Goal: Task Accomplishment & Management: Complete application form

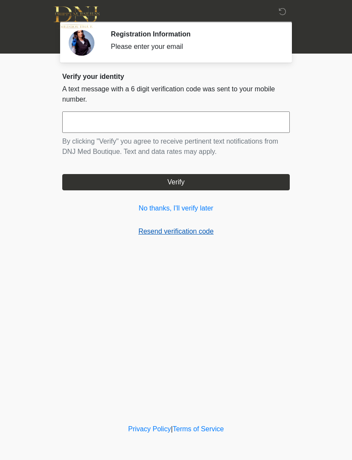
click at [199, 229] on link "Resend verification code" at bounding box center [175, 232] width 227 height 10
click at [191, 234] on link "Resend verification code" at bounding box center [175, 232] width 227 height 10
click at [187, 241] on div "**********" at bounding box center [176, 158] width 240 height 171
click at [173, 227] on link "Resend verification code" at bounding box center [175, 232] width 227 height 10
click at [192, 206] on link "No thanks, I'll verify later" at bounding box center [175, 208] width 227 height 10
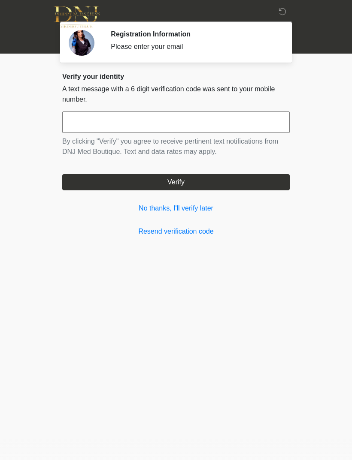
click at [192, 183] on button "Verify" at bounding box center [175, 182] width 227 height 16
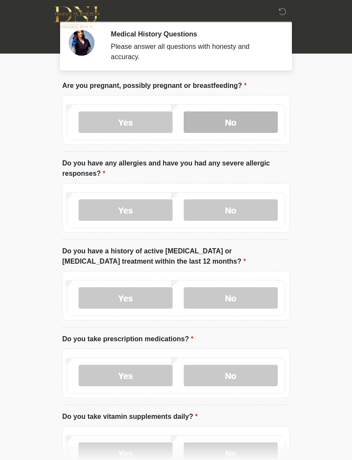
click at [248, 120] on label "No" at bounding box center [231, 122] width 94 height 21
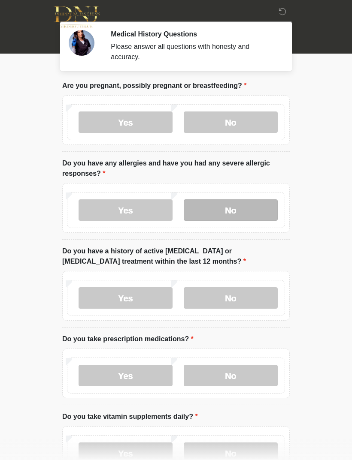
click at [245, 207] on label "No" at bounding box center [231, 209] width 94 height 21
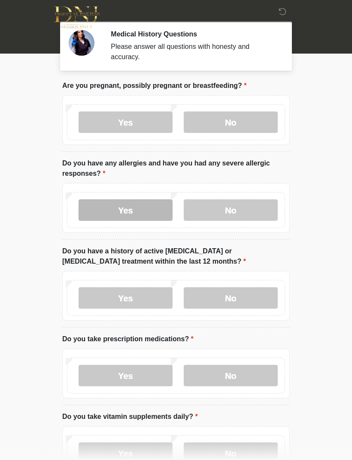
click at [147, 209] on label "Yes" at bounding box center [126, 209] width 94 height 21
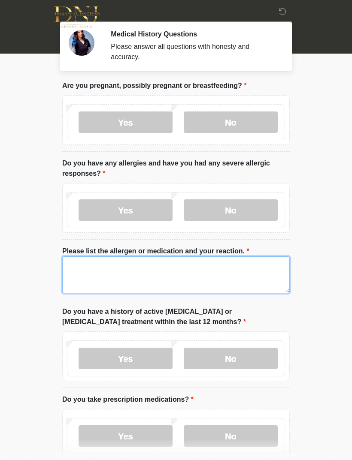
click at [208, 270] on textarea "Please list the allergen or medication and your reaction." at bounding box center [175, 275] width 227 height 37
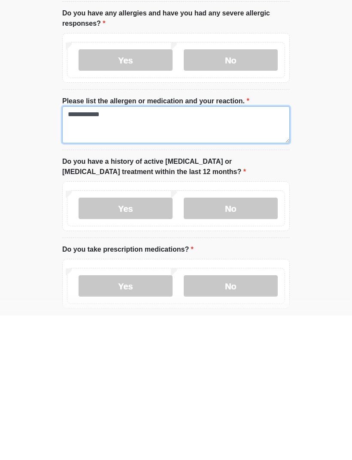
scroll to position [11, 0]
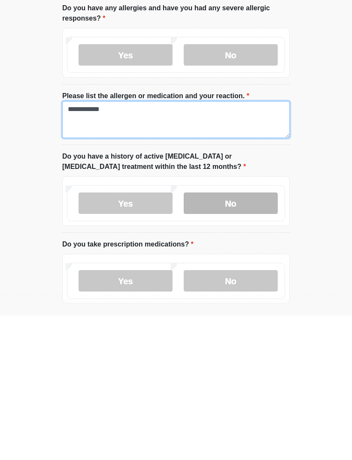
type textarea "**********"
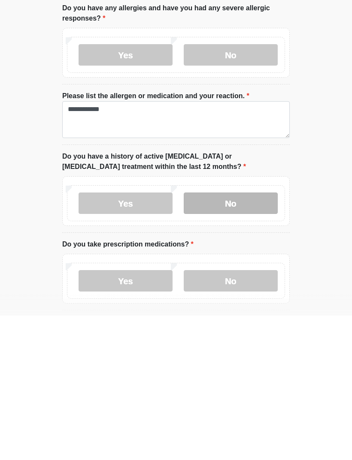
click at [249, 337] on label "No" at bounding box center [231, 347] width 94 height 21
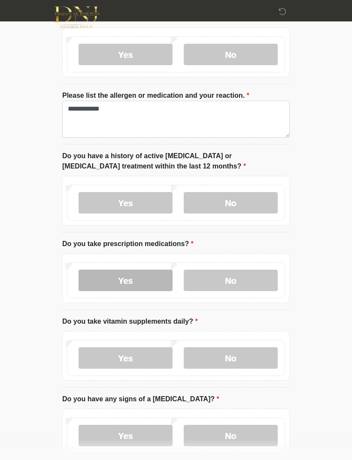
click at [150, 273] on label "Yes" at bounding box center [126, 280] width 94 height 21
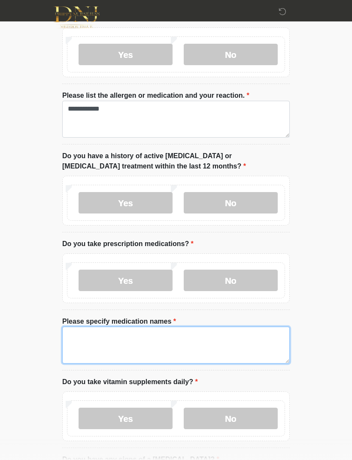
click at [239, 341] on textarea "Please specify medication names" at bounding box center [175, 345] width 227 height 37
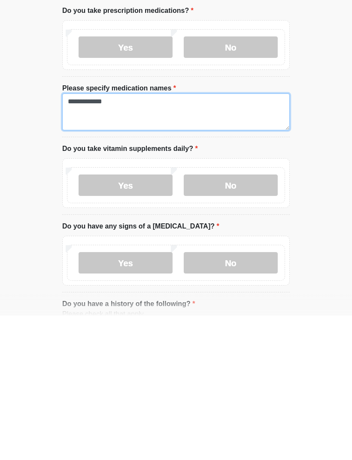
scroll to position [245, 0]
type textarea "**********"
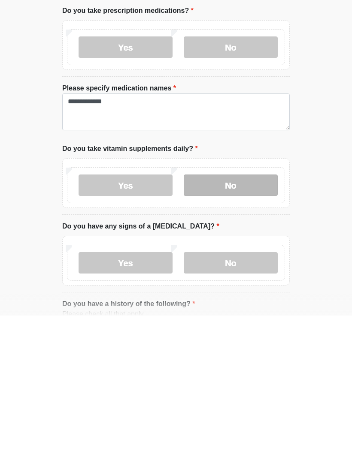
click at [253, 319] on label "No" at bounding box center [231, 329] width 94 height 21
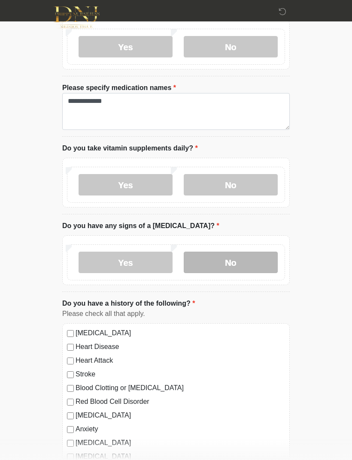
click at [251, 260] on label "No" at bounding box center [231, 262] width 94 height 21
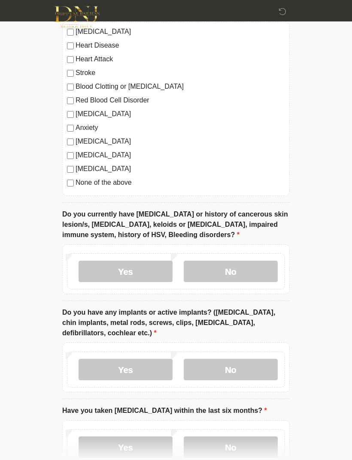
scroll to position [692, 0]
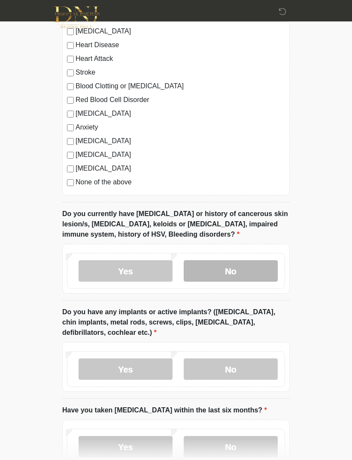
click at [256, 272] on label "No" at bounding box center [231, 270] width 94 height 21
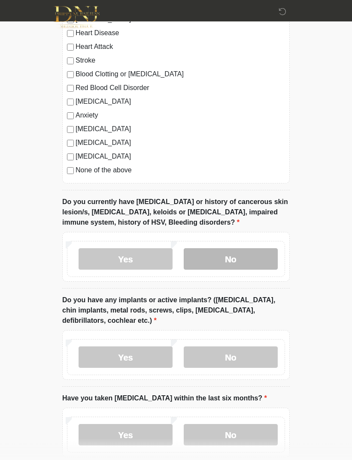
scroll to position [727, 0]
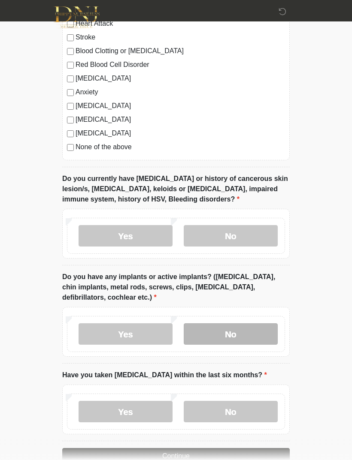
click at [252, 327] on label "No" at bounding box center [231, 333] width 94 height 21
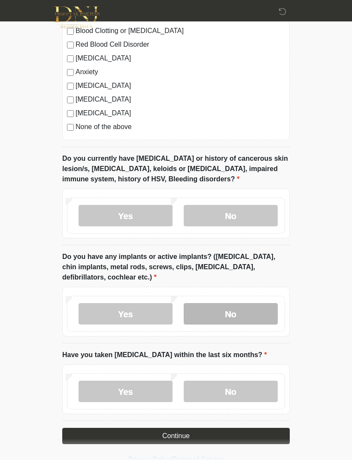
scroll to position [747, 0]
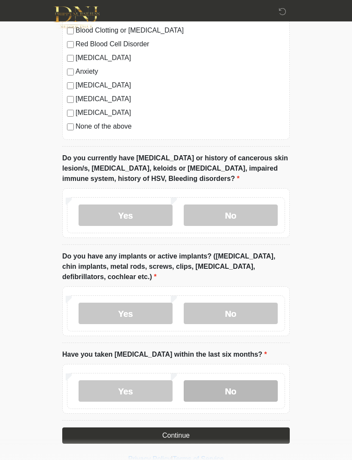
click at [251, 385] on label "No" at bounding box center [231, 391] width 94 height 21
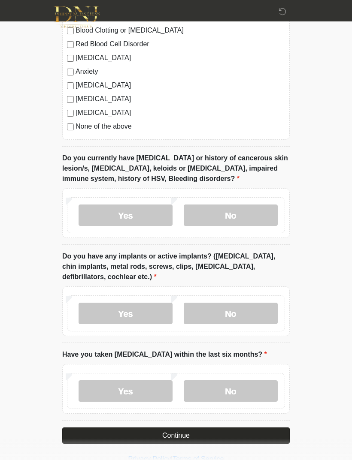
click at [249, 431] on button "Continue" at bounding box center [175, 436] width 227 height 16
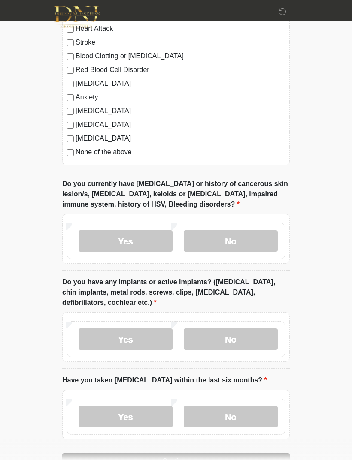
scroll to position [720, 0]
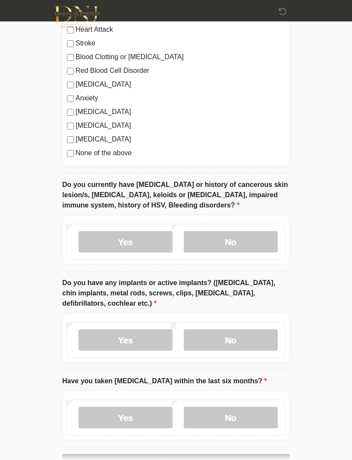
click at [247, 457] on button "Continue" at bounding box center [175, 463] width 227 height 16
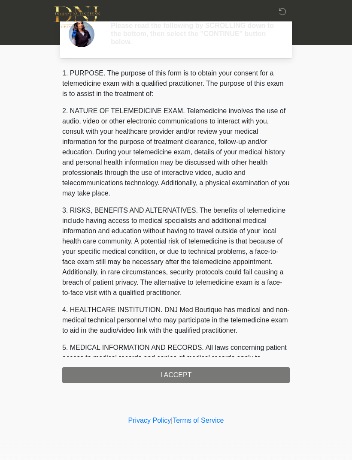
scroll to position [0, 0]
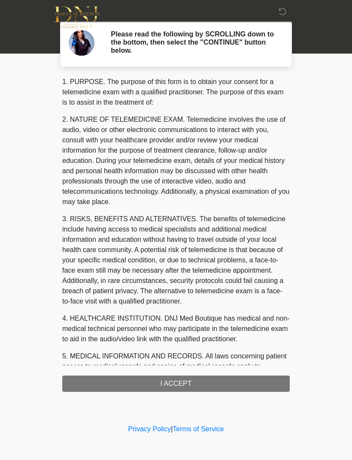
click at [245, 384] on div "1. PURPOSE. The purpose of this form is to obtain your consent for a telemedici…" at bounding box center [175, 234] width 227 height 315
click at [237, 376] on div "1. PURPOSE. The purpose of this form is to obtain your consent for a telemedici…" at bounding box center [175, 234] width 227 height 315
click at [219, 384] on div "1. PURPOSE. The purpose of this form is to obtain your consent for a telemedici…" at bounding box center [175, 234] width 227 height 315
click at [203, 378] on div "1. PURPOSE. The purpose of this form is to obtain your consent for a telemedici…" at bounding box center [175, 234] width 227 height 315
click at [204, 382] on div "1. PURPOSE. The purpose of this form is to obtain your consent for a telemedici…" at bounding box center [175, 234] width 227 height 315
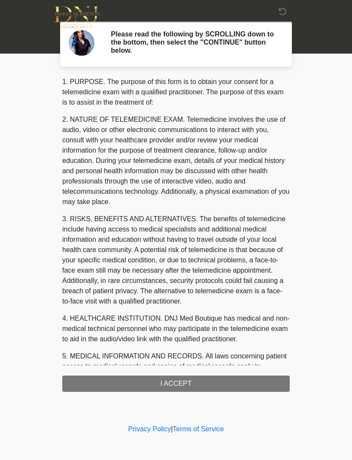
click at [204, 387] on div "1. PURPOSE. The purpose of this form is to obtain your consent for a telemedici…" at bounding box center [175, 234] width 227 height 315
click at [203, 387] on div "1. PURPOSE. The purpose of this form is to obtain your consent for a telemedici…" at bounding box center [175, 234] width 227 height 315
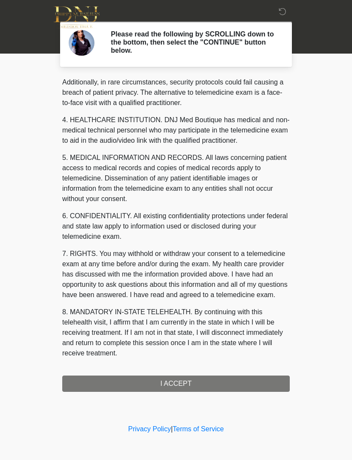
click at [183, 385] on div "1. PURPOSE. The purpose of this form is to obtain your consent for a telemedici…" at bounding box center [175, 234] width 227 height 315
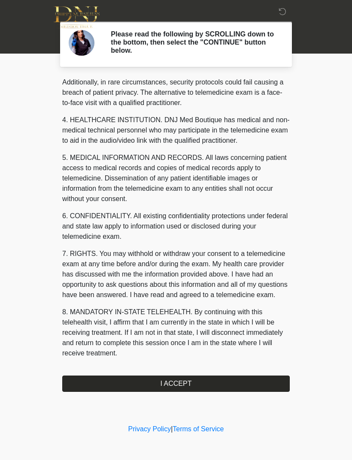
click at [179, 378] on button "I ACCEPT" at bounding box center [175, 384] width 227 height 16
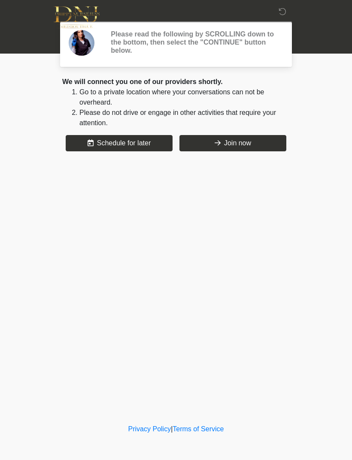
click at [185, 380] on div "‎ ‎ Please read the following by SCROLLING down to the bottom, then select the …" at bounding box center [175, 211] width 257 height 405
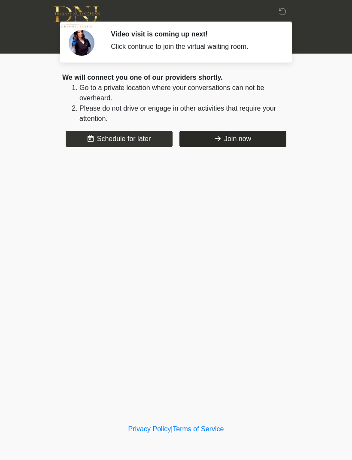
click at [250, 139] on button "Join now" at bounding box center [232, 139] width 107 height 16
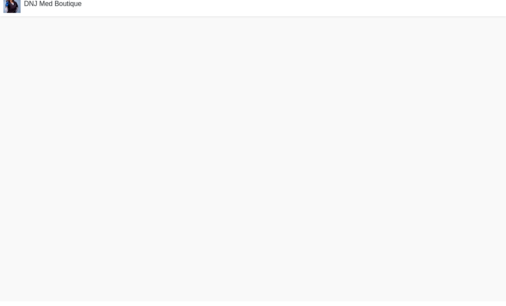
scroll to position [3, 0]
